Goal: Check status

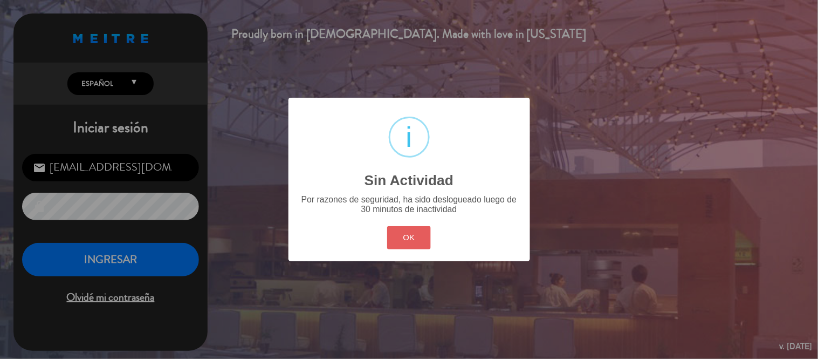
click at [406, 239] on button "OK" at bounding box center [409, 237] width 44 height 23
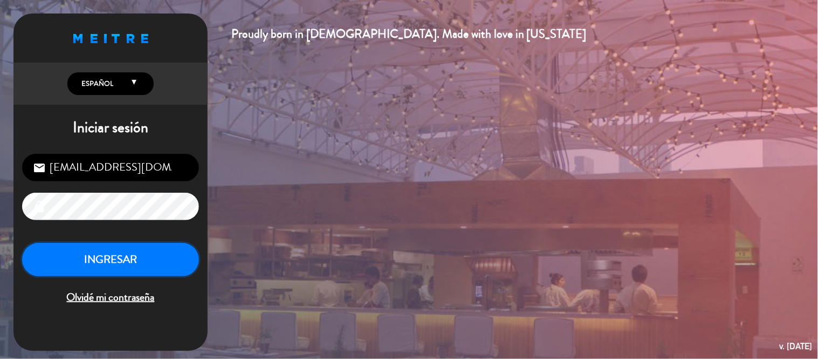
click at [76, 251] on button "INGRESAR" at bounding box center [110, 260] width 177 height 34
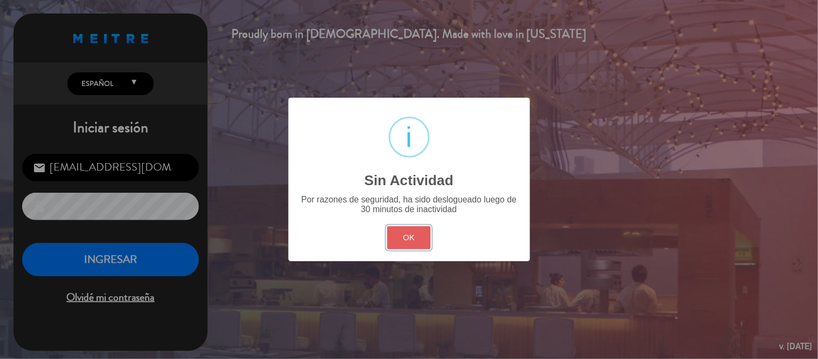
click at [407, 229] on button "OK" at bounding box center [409, 237] width 44 height 23
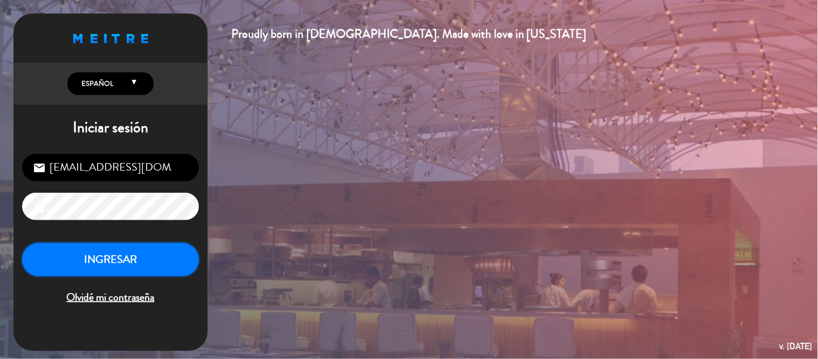
click at [101, 256] on button "INGRESAR" at bounding box center [110, 260] width 177 height 34
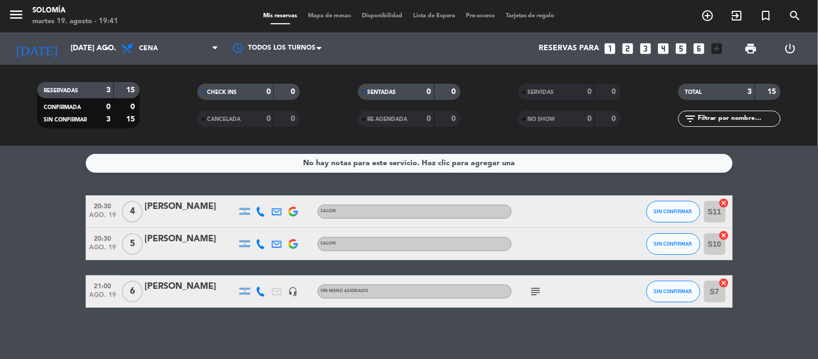
click at [532, 286] on icon "subject" at bounding box center [536, 291] width 13 height 13
